Goal: Task Accomplishment & Management: Manage account settings

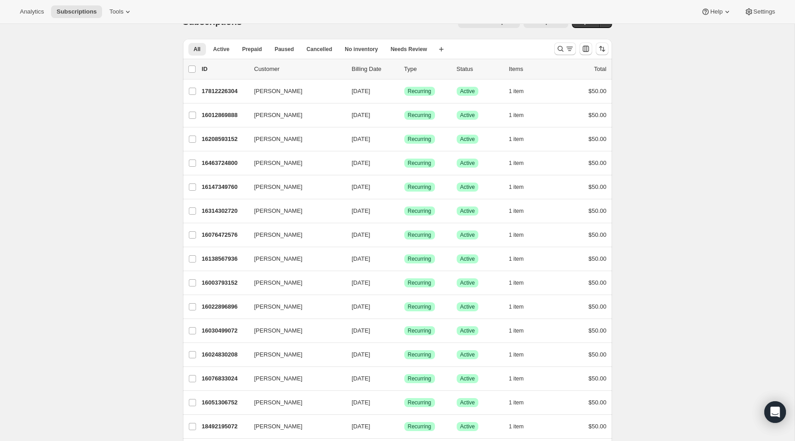
scroll to position [24, 0]
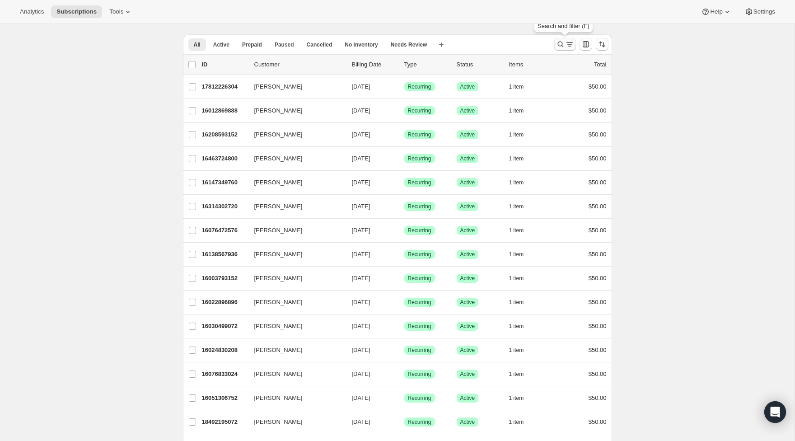
click at [560, 42] on icon "Search and filter results" at bounding box center [560, 44] width 9 height 9
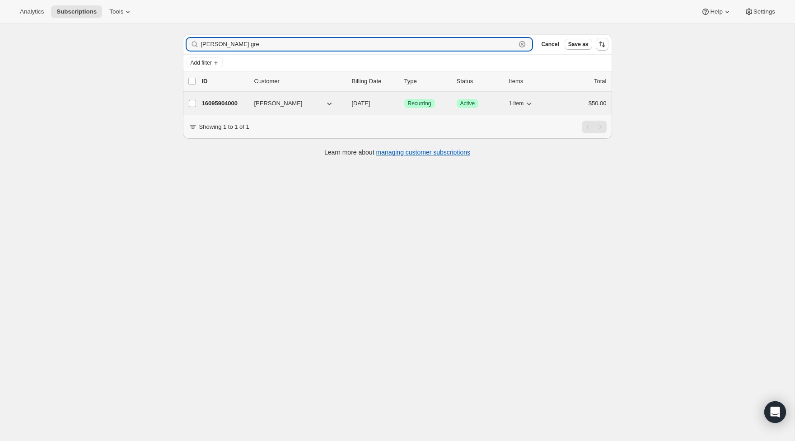
type input "[PERSON_NAME] gre"
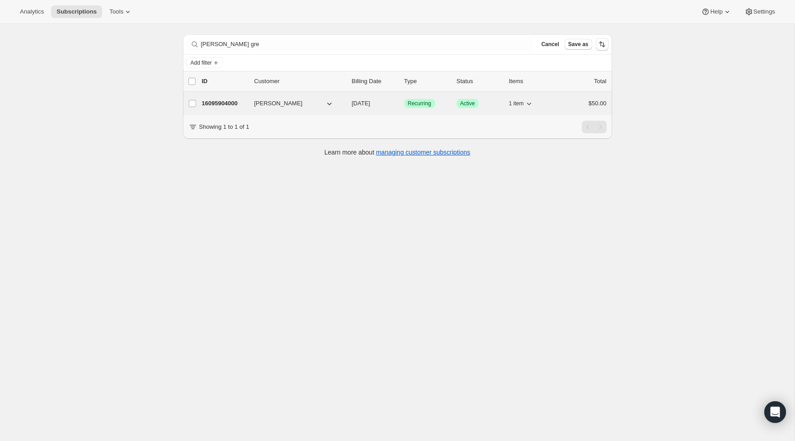
click at [223, 101] on p "16095904000" at bounding box center [224, 103] width 45 height 9
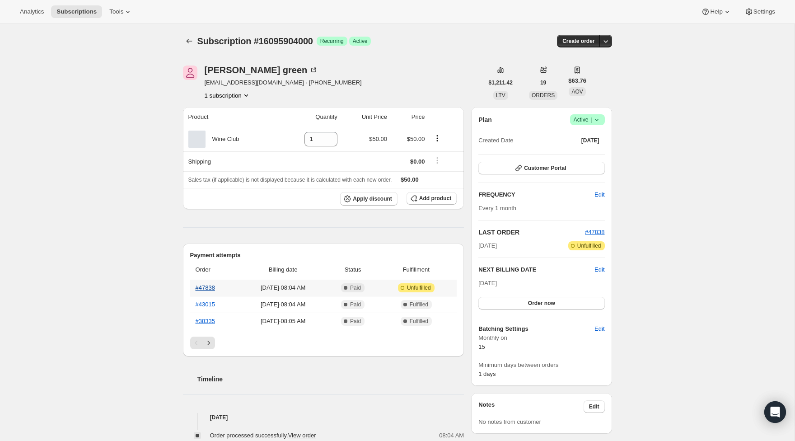
click at [207, 286] on link "#47838" at bounding box center [204, 287] width 19 height 7
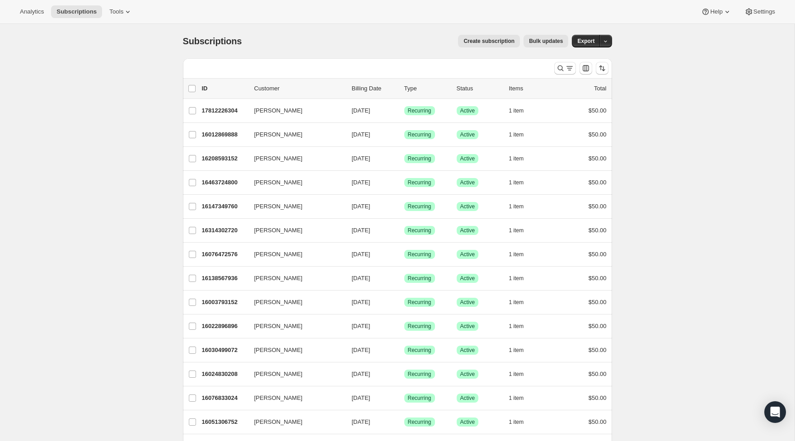
scroll to position [5, 0]
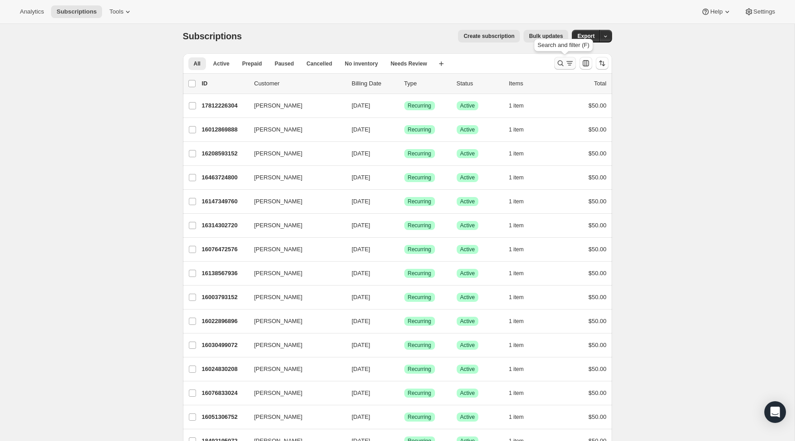
click at [563, 65] on icon "Search and filter results" at bounding box center [560, 63] width 9 height 9
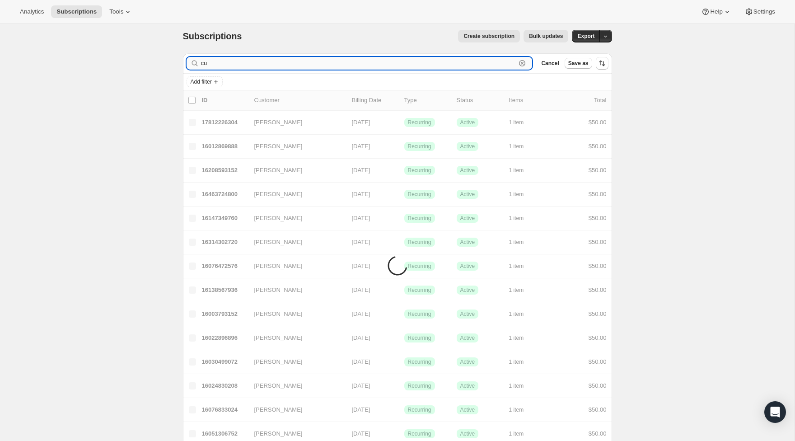
type input "c"
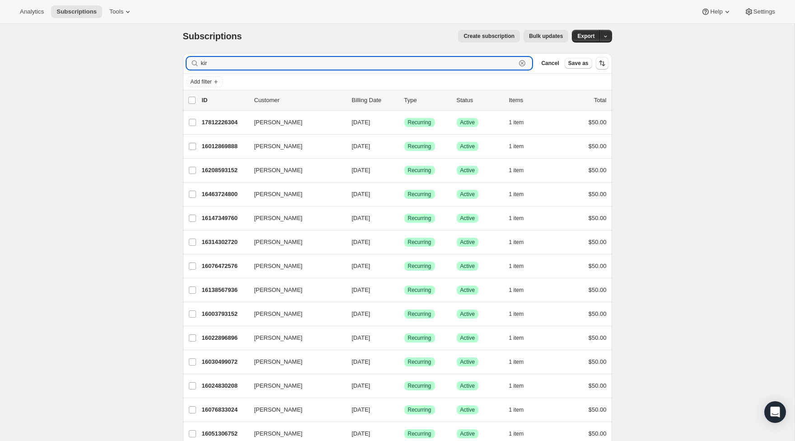
scroll to position [6, 0]
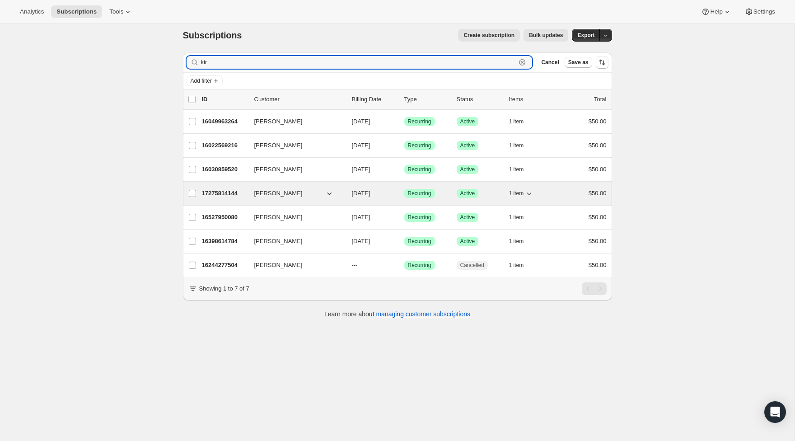
type input "kir"
click at [209, 190] on p "17275814144" at bounding box center [224, 193] width 45 height 9
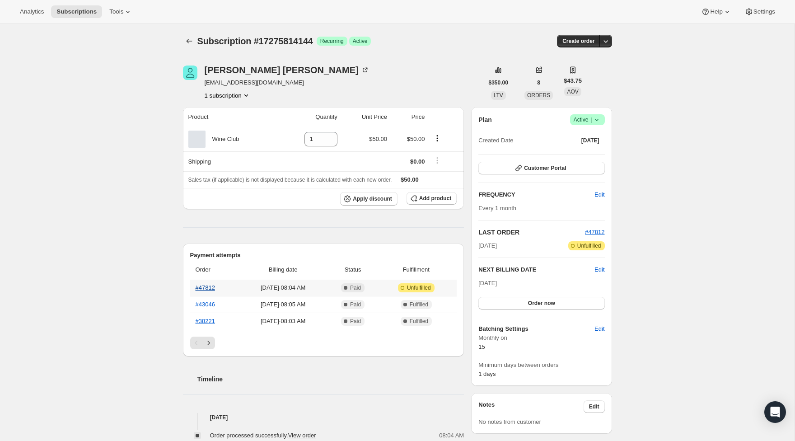
click at [203, 289] on link "#47812" at bounding box center [204, 287] width 19 height 7
click at [208, 290] on link "#47812" at bounding box center [204, 287] width 19 height 7
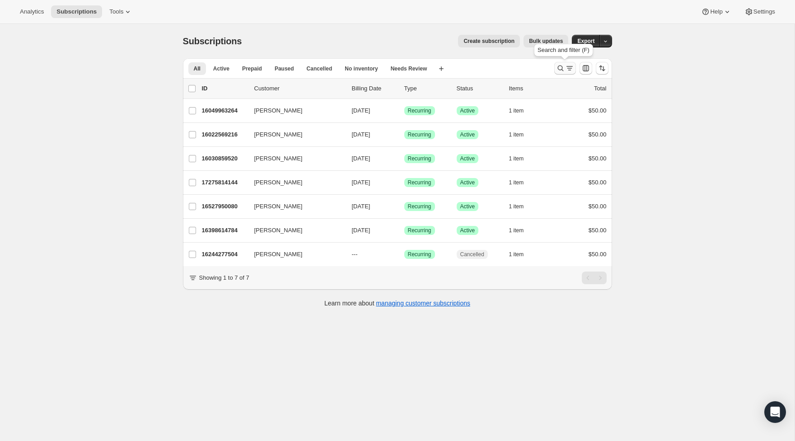
click at [555, 70] on button "Search and filter results" at bounding box center [565, 68] width 22 height 13
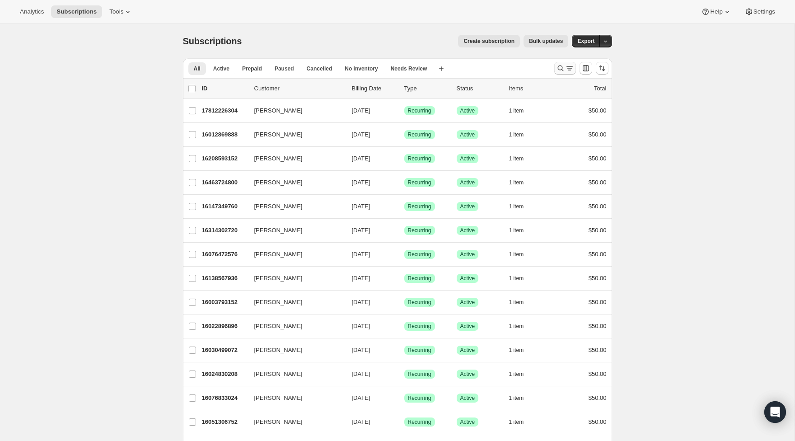
click at [557, 65] on icon "Search and filter results" at bounding box center [560, 68] width 9 height 9
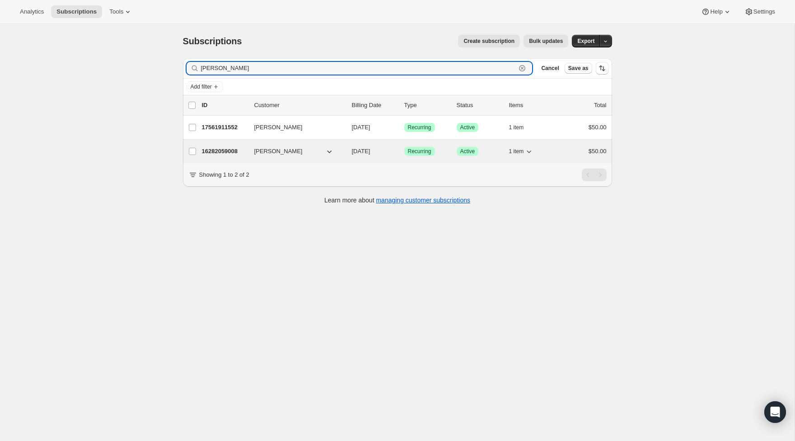
type input "malek"
click at [223, 149] on p "16282059008" at bounding box center [224, 151] width 45 height 9
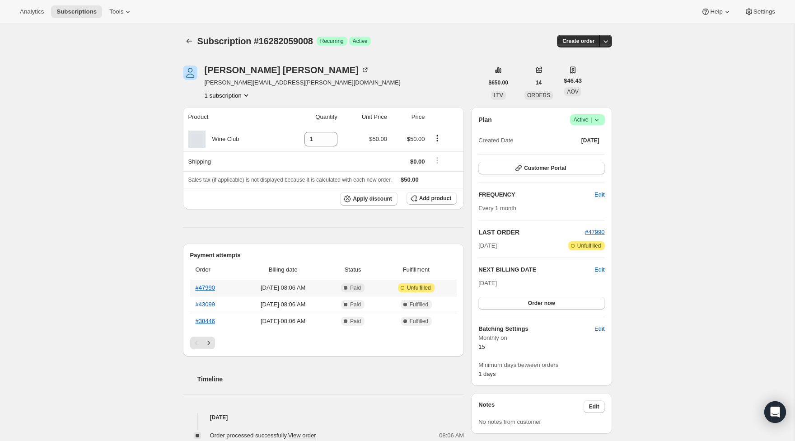
click at [210, 291] on th "#47990" at bounding box center [214, 287] width 49 height 16
click at [209, 288] on link "#47990" at bounding box center [204, 287] width 19 height 7
